Goal: Transaction & Acquisition: Subscribe to service/newsletter

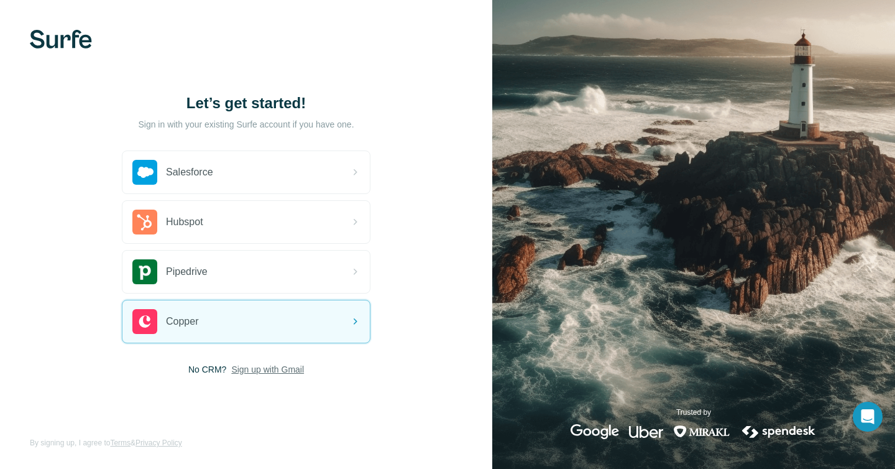
click at [275, 373] on span "Sign up with Gmail" at bounding box center [267, 369] width 73 height 12
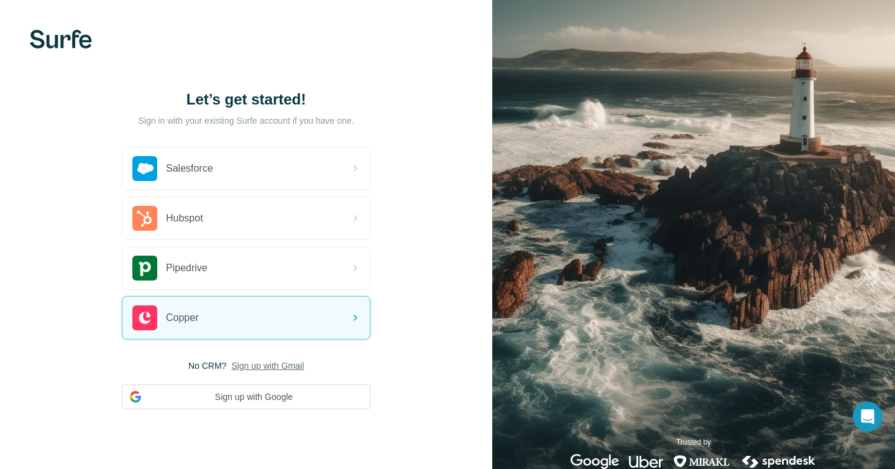
click at [279, 369] on span "Sign up with Gmail" at bounding box center [267, 365] width 73 height 12
click at [267, 395] on button "Sign up with Google" at bounding box center [246, 396] width 249 height 25
